Goal: Transaction & Acquisition: Obtain resource

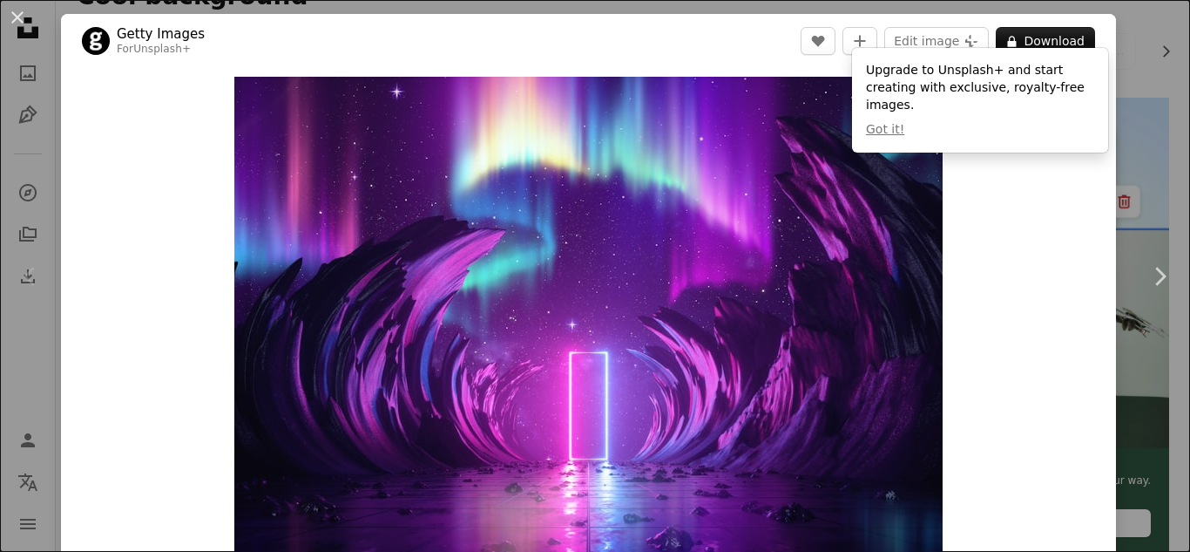
scroll to position [241, 0]
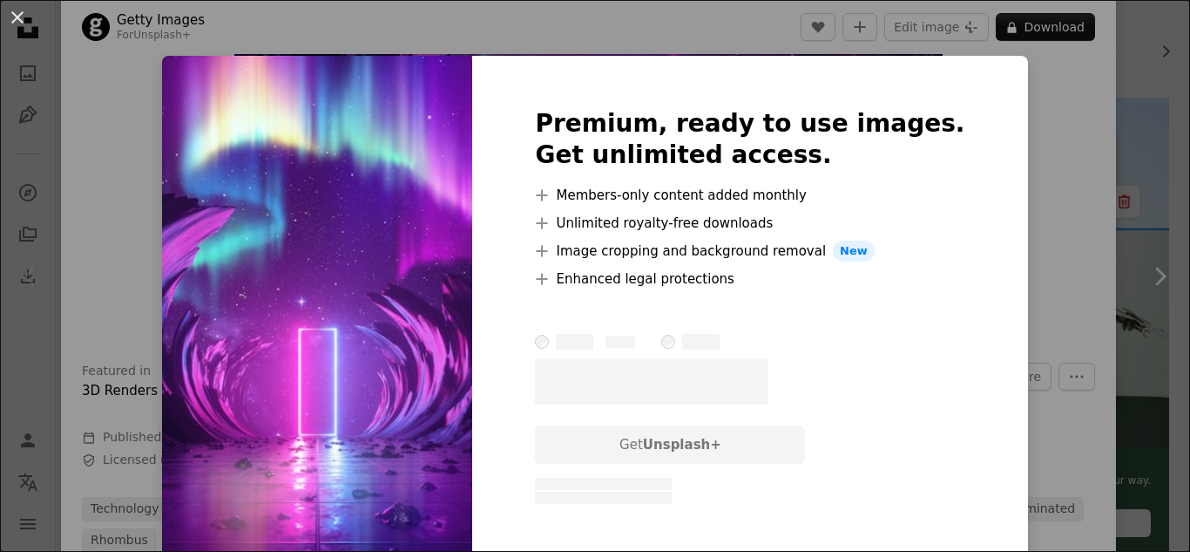
click at [1040, 33] on div "An X shape Premium, ready to use images. Get unlimited access. A plus sign Memb…" at bounding box center [595, 276] width 1190 height 552
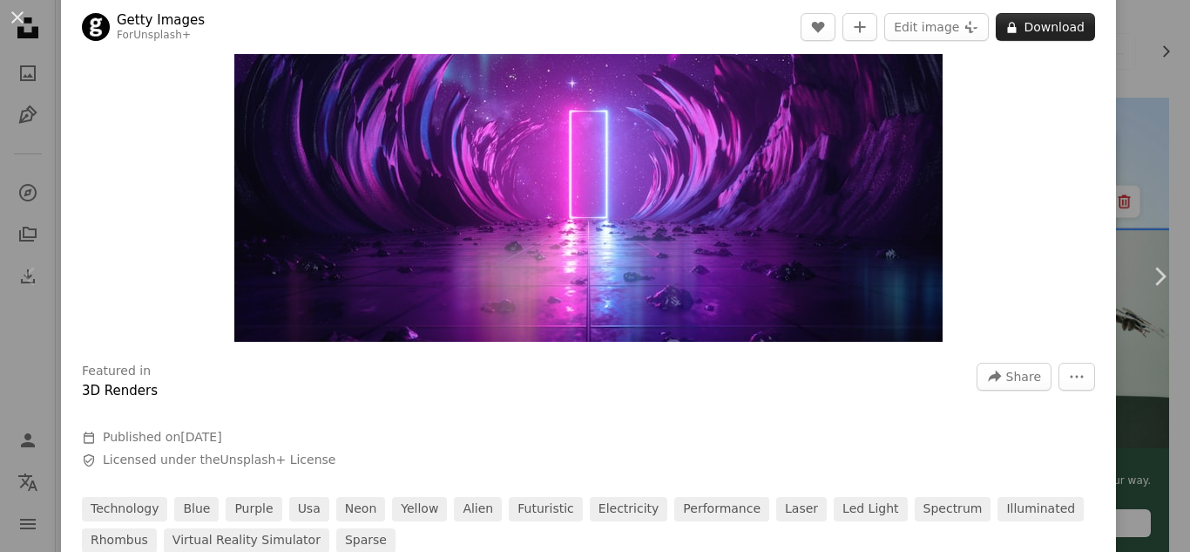
click at [1049, 31] on button "A lock Download" at bounding box center [1045, 27] width 99 height 28
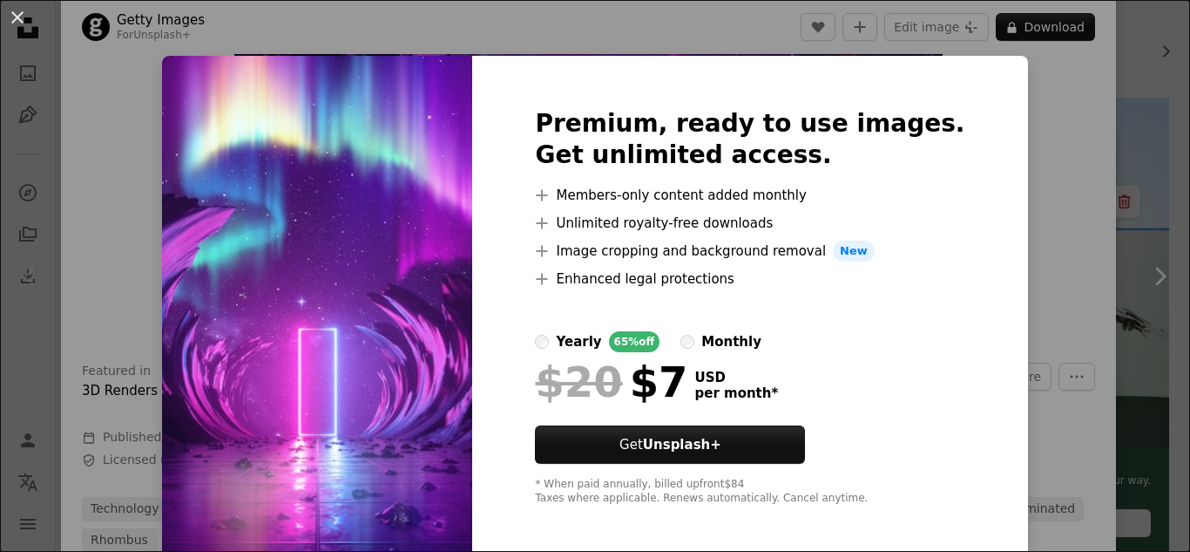
click at [1055, 37] on div "An X shape Premium, ready to use images. Get unlimited access. A plus sign Memb…" at bounding box center [595, 276] width 1190 height 552
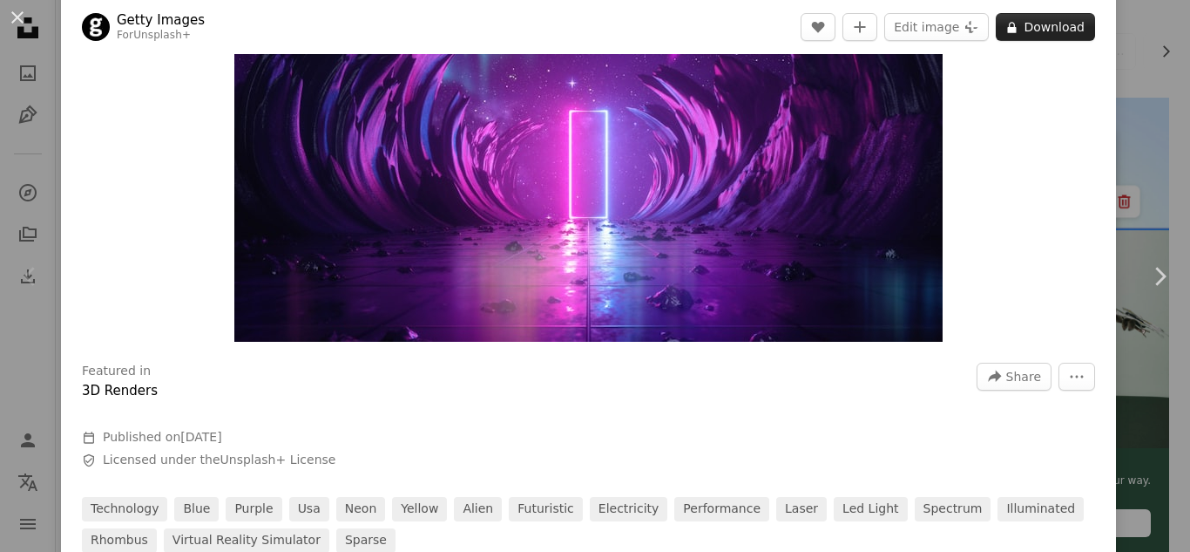
click at [1057, 28] on button "A lock Download" at bounding box center [1045, 27] width 99 height 28
